Goal: Information Seeking & Learning: Learn about a topic

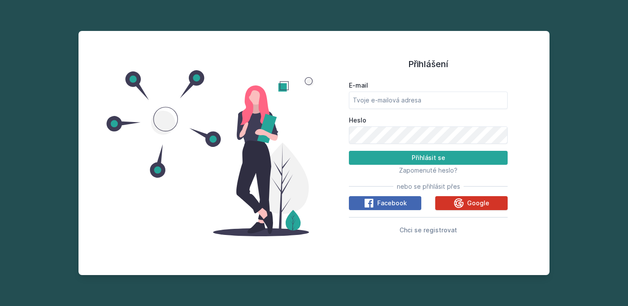
click at [442, 204] on button "Google" at bounding box center [471, 203] width 72 height 14
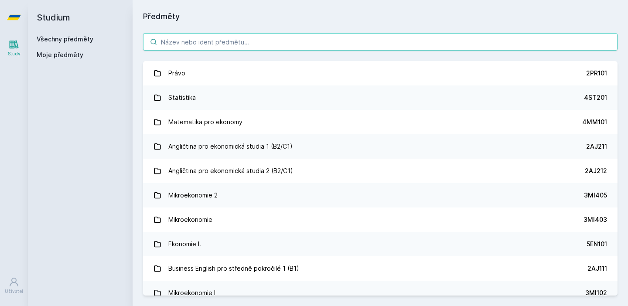
click at [242, 48] on input "search" at bounding box center [380, 41] width 475 height 17
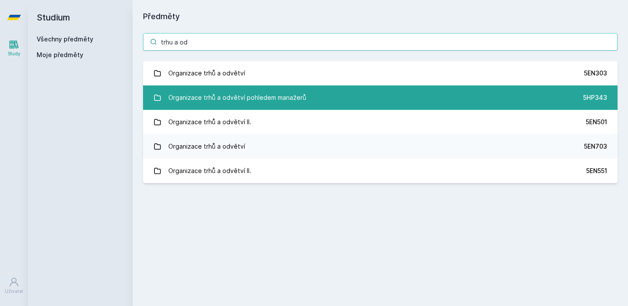
type input "trhu a od"
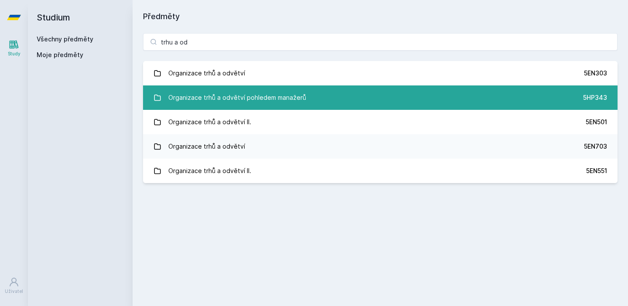
click at [247, 106] on link "Organizace trhů a odvětví pohledem manažerů 5HP343" at bounding box center [380, 98] width 475 height 24
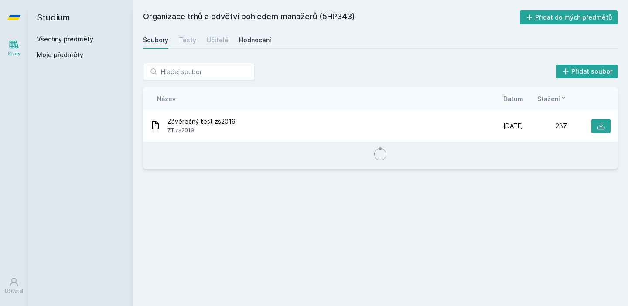
click at [248, 42] on div "Hodnocení" at bounding box center [255, 40] width 32 height 9
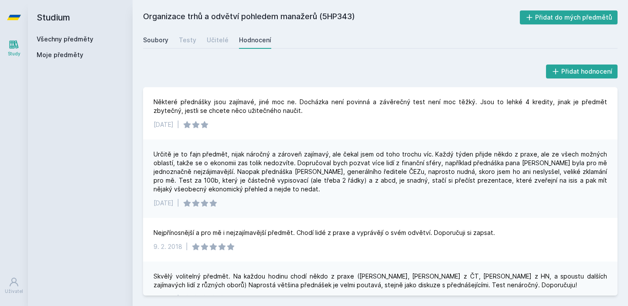
click at [158, 46] on link "Soubory" at bounding box center [155, 39] width 25 height 17
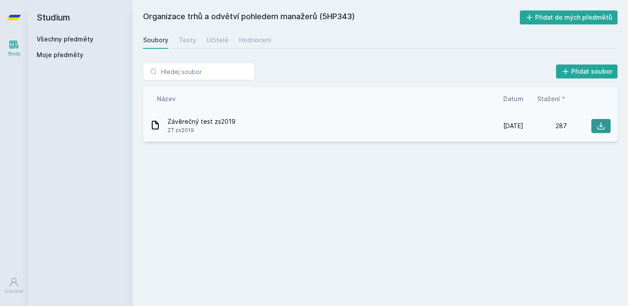
click at [597, 120] on button at bounding box center [601, 126] width 19 height 14
click at [596, 123] on button at bounding box center [601, 126] width 19 height 14
click at [258, 51] on div "Organizace trhů a odvětví pohledem manažerů (5HP343) Přidat do mých předmětů [G…" at bounding box center [380, 152] width 475 height 285
click at [253, 45] on link "Hodnocení" at bounding box center [255, 39] width 32 height 17
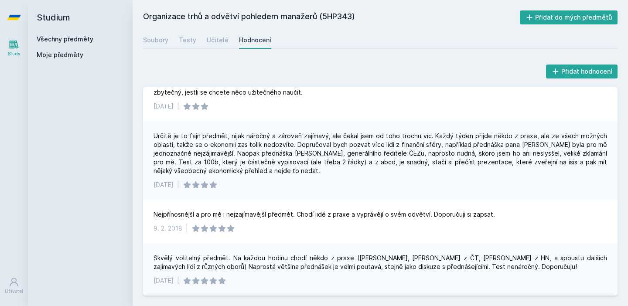
scroll to position [18, 0]
